Goal: Task Accomplishment & Management: Manage account settings

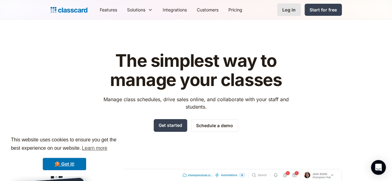
click at [295, 12] on div "Log in" at bounding box center [288, 10] width 13 height 7
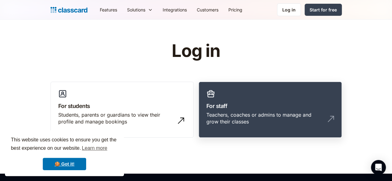
click at [238, 99] on link "For staff Teachers, coaches or admins to manage and grow their classes" at bounding box center [270, 110] width 143 height 56
